Goal: Information Seeking & Learning: Learn about a topic

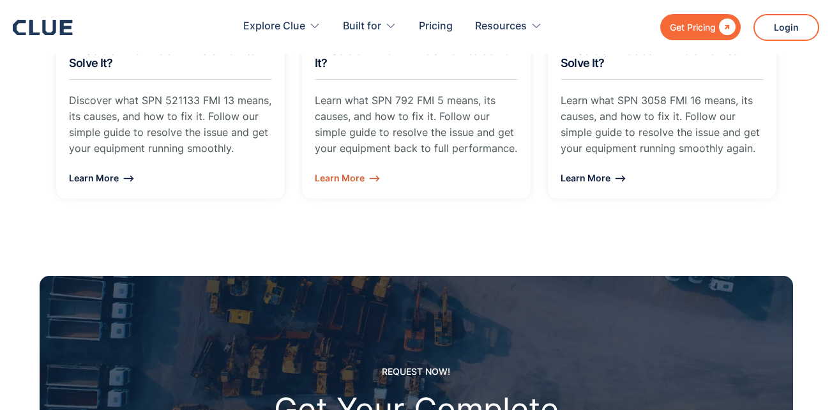
scroll to position [1214, 0]
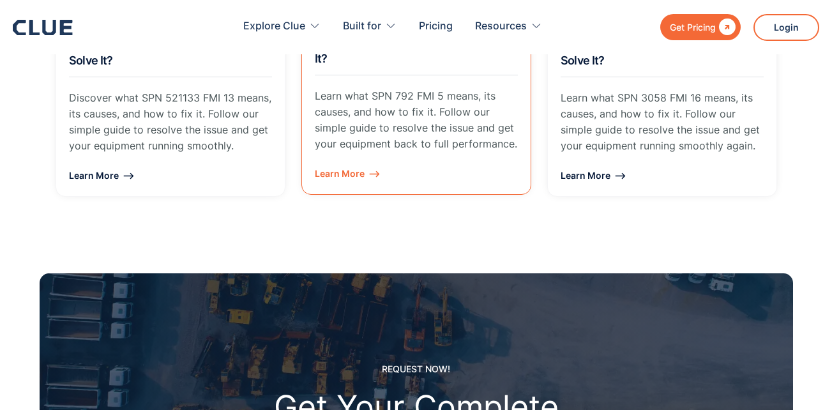
click at [450, 155] on link "What is SPN 792 FMI 5 & How to Solve It? Learn what SPN 792 FMI 5 means, its ca…" at bounding box center [417, 110] width 230 height 169
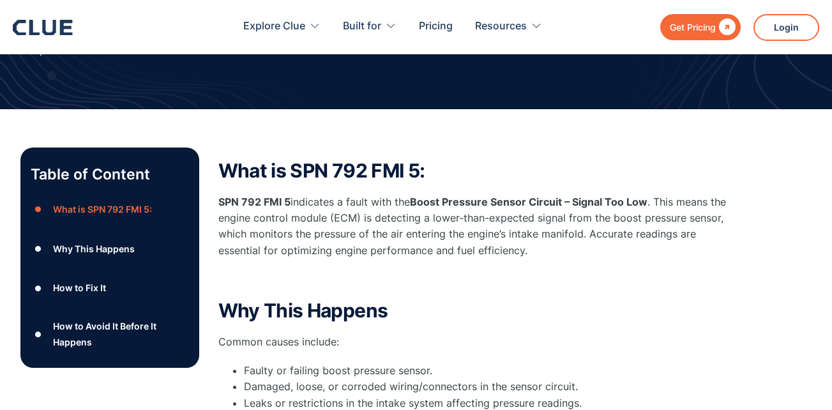
scroll to position [192, 0]
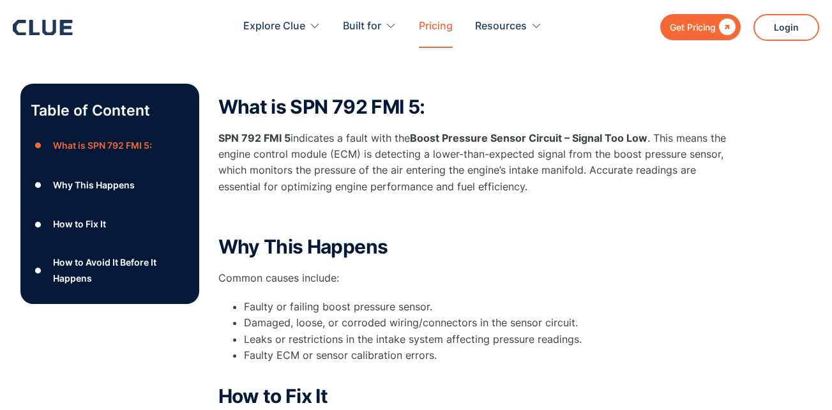
click at [440, 24] on link "Pricing" at bounding box center [436, 26] width 34 height 40
